Goal: Information Seeking & Learning: Learn about a topic

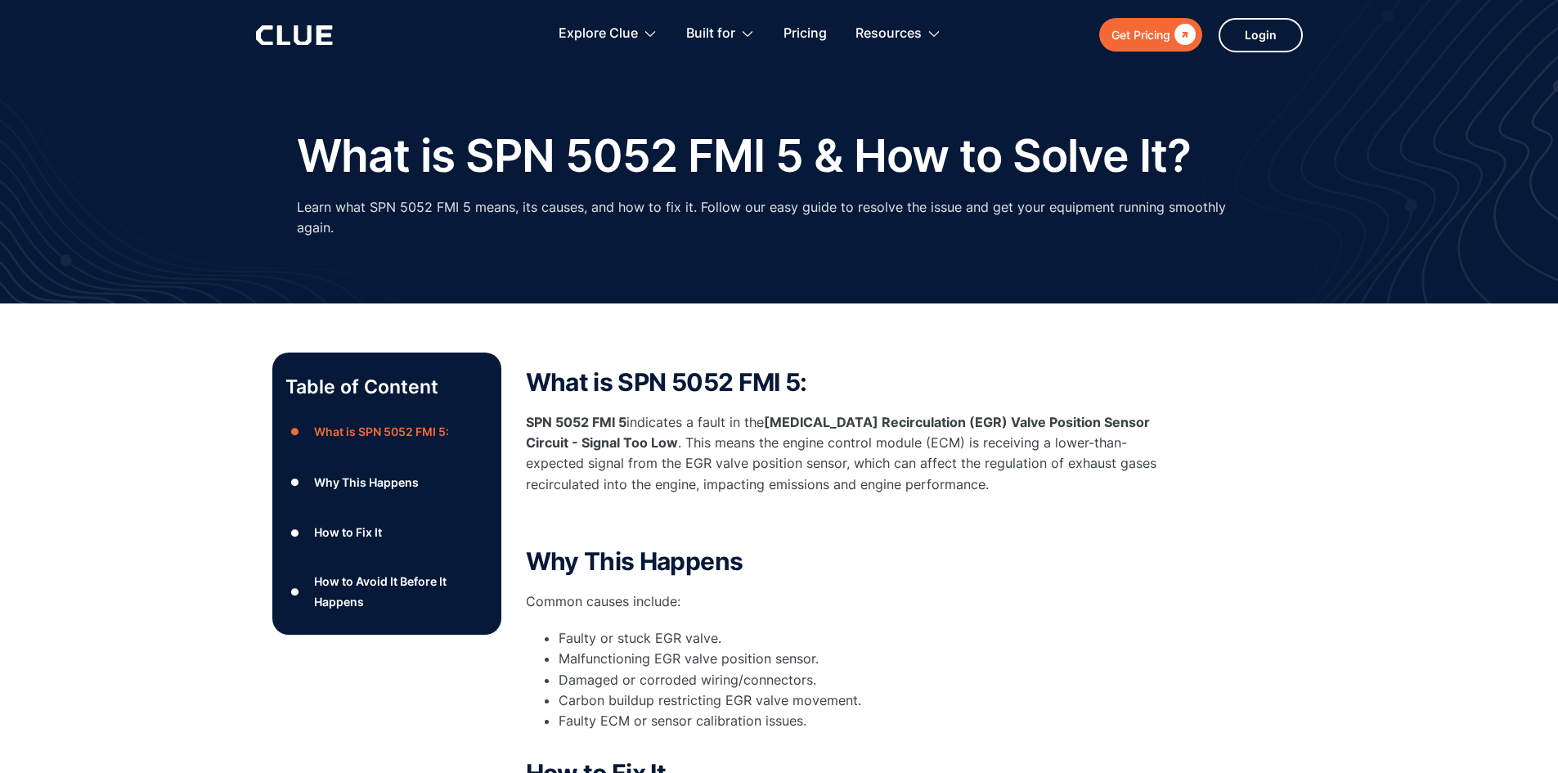
click at [662, 470] on p "SPN 5052 FMI 5 indicates a fault in the [MEDICAL_DATA] Recirculation (EGR) Valv…" at bounding box center [853, 453] width 654 height 83
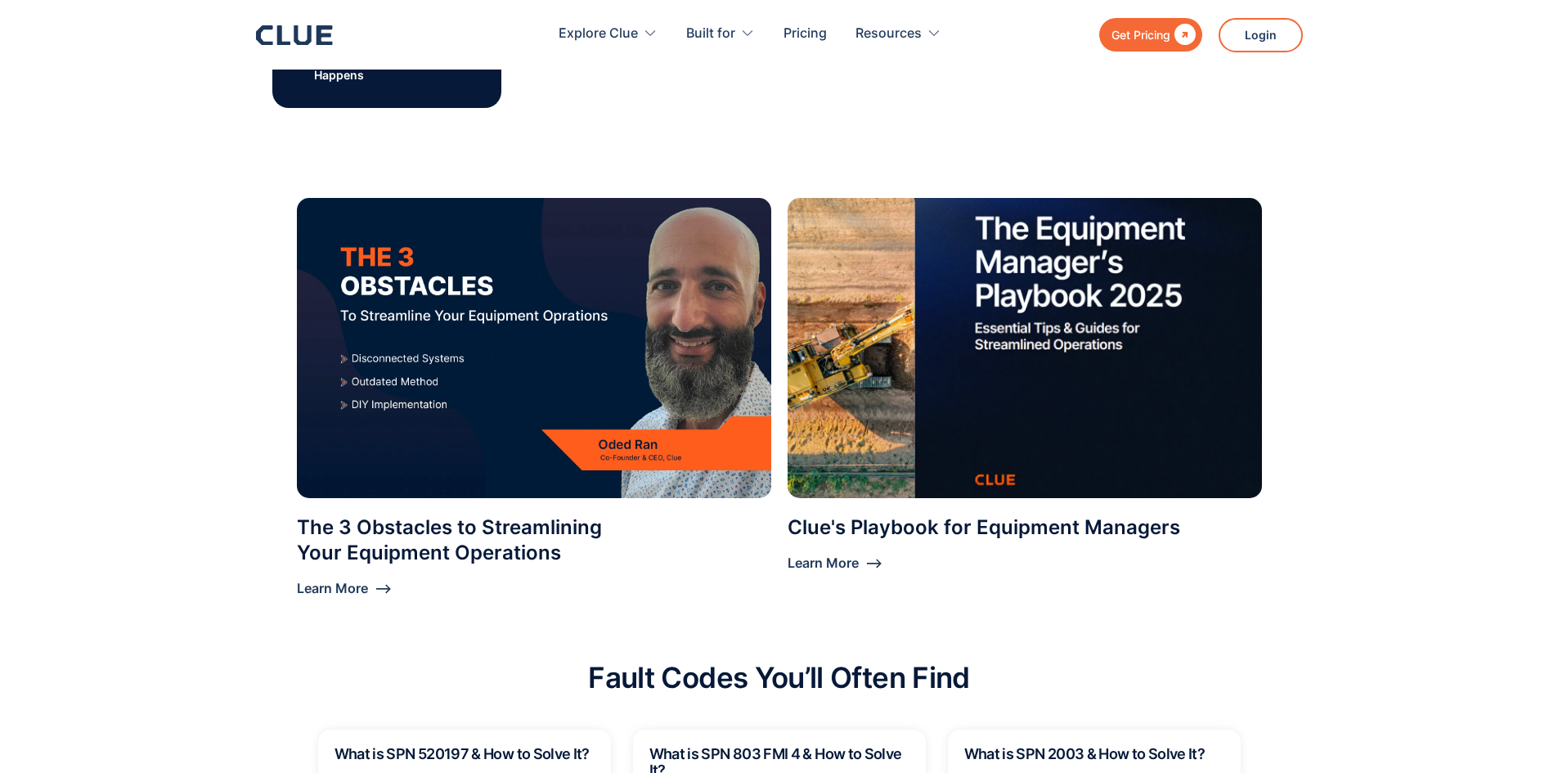
scroll to position [1063, 0]
